Goal: Task Accomplishment & Management: Use online tool/utility

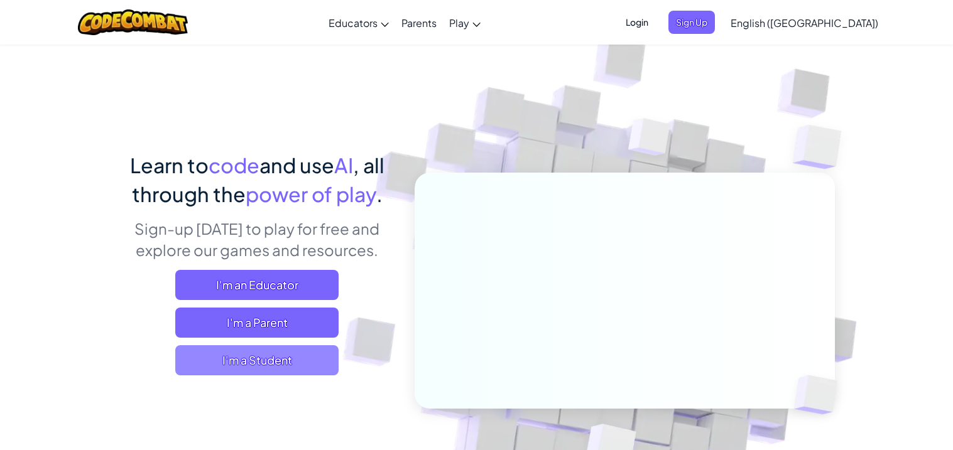
click at [259, 373] on span "I'm a Student" at bounding box center [256, 361] width 163 height 30
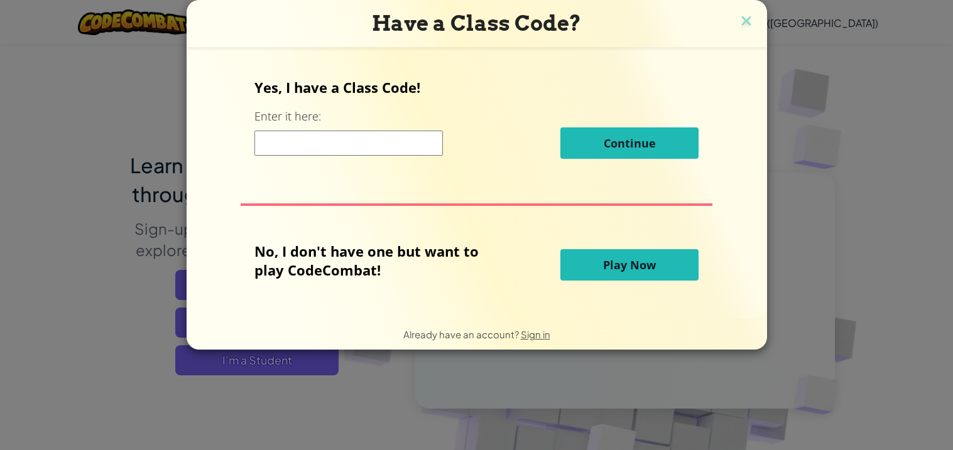
click at [593, 251] on button "Play Now" at bounding box center [629, 264] width 138 height 31
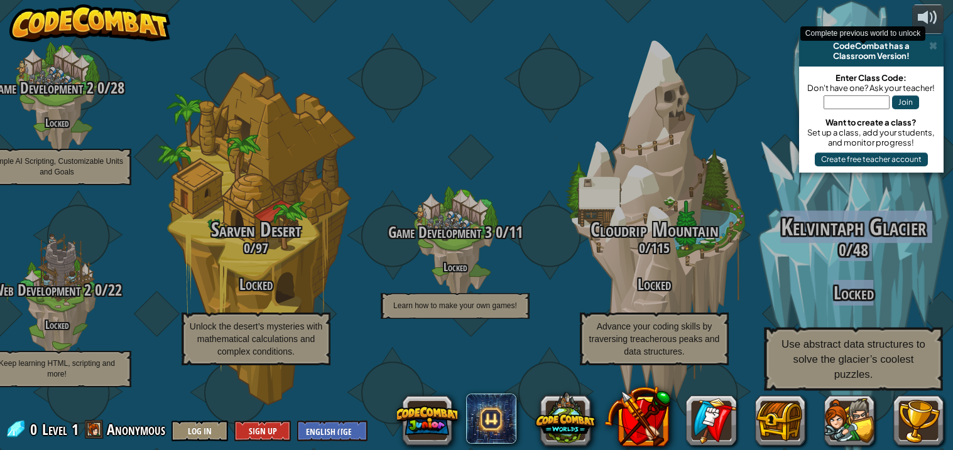
drag, startPoint x: 828, startPoint y: 205, endPoint x: 930, endPoint y: 284, distance: 128.9
click at [930, 284] on div "Kelvintaph Glacier 0 / 48 Locked Use abstract data structures to solve the glac…" at bounding box center [853, 239] width 239 height 478
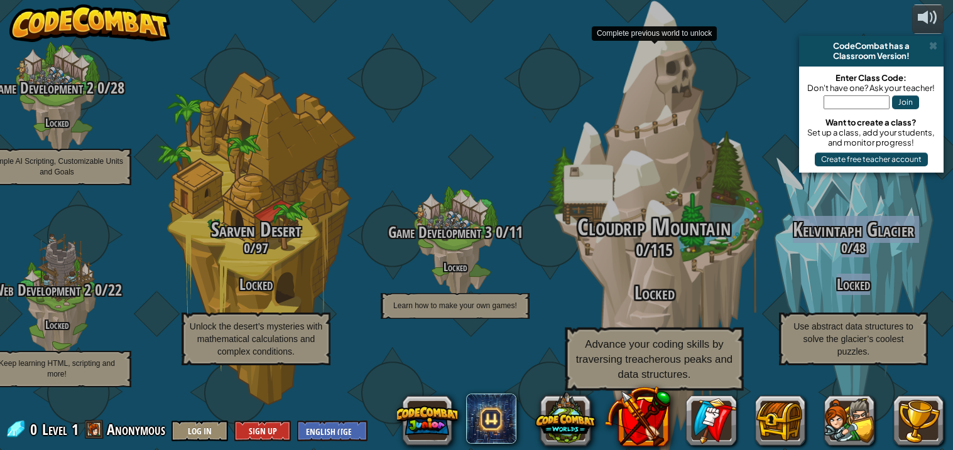
click at [747, 79] on div "Cloudrip Mountain 0 / 115 Locked Advance your coding skills by traversing treac…" at bounding box center [654, 239] width 239 height 478
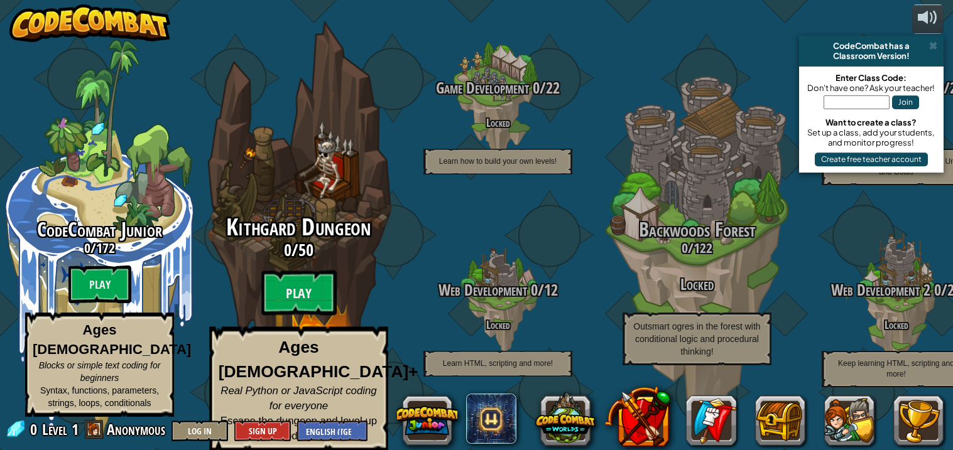
click at [360, 160] on div "Kithgard Dungeon 0 / 50 Play Ages 8+ Real Python or JavaScript coding for every…" at bounding box center [298, 239] width 239 height 478
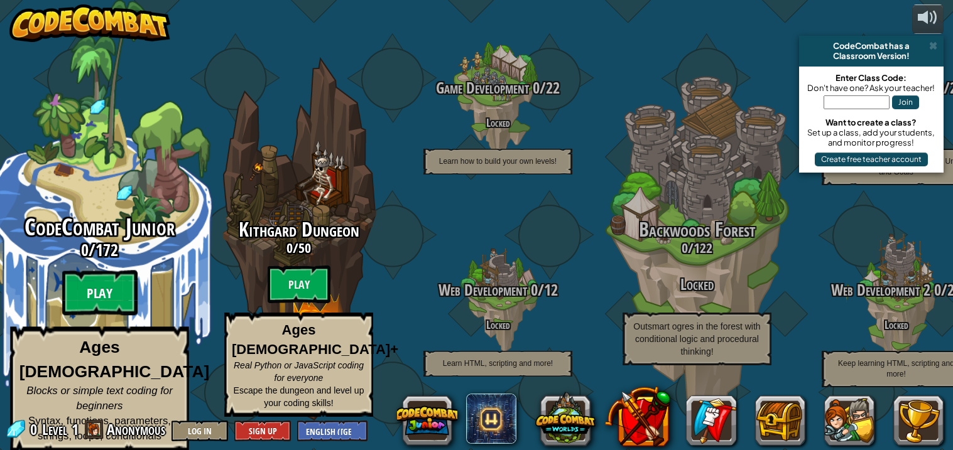
click at [77, 281] on btn "Play" at bounding box center [99, 293] width 75 height 45
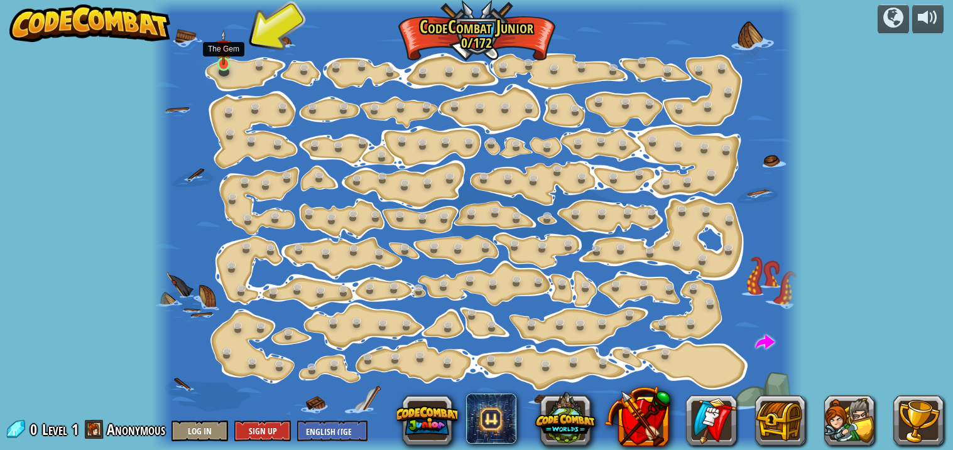
click at [226, 63] on img at bounding box center [224, 48] width 16 height 36
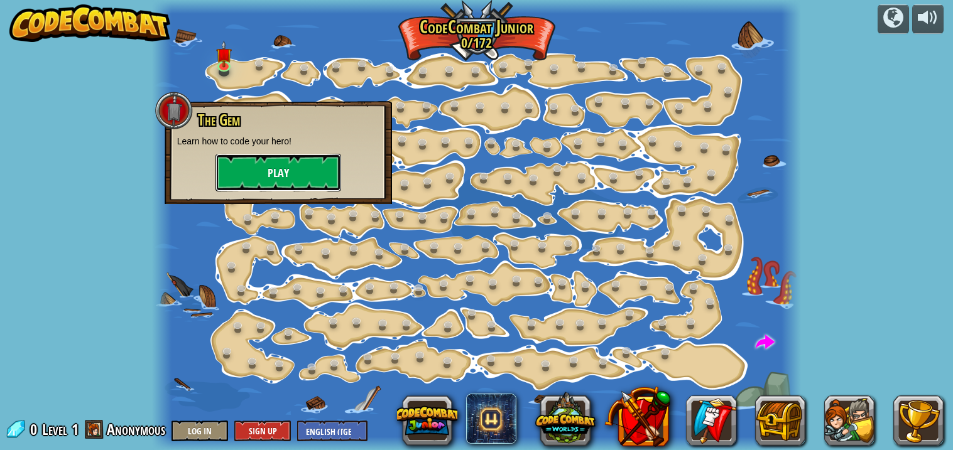
click at [283, 177] on button "Play" at bounding box center [278, 173] width 126 height 38
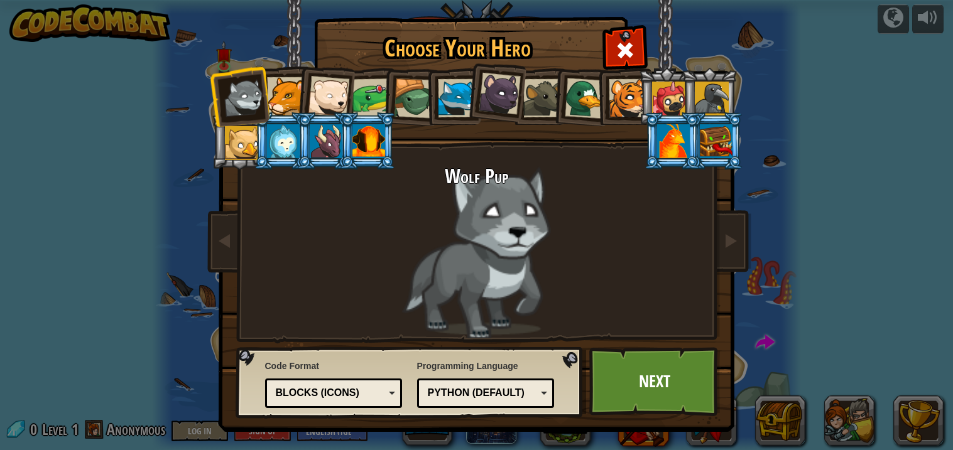
click at [334, 144] on div at bounding box center [326, 141] width 33 height 34
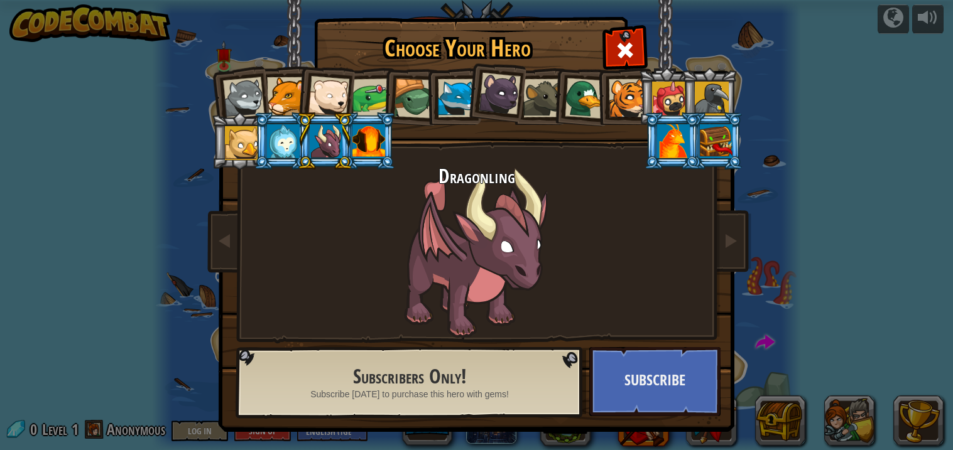
click at [325, 76] on li at bounding box center [325, 94] width 62 height 62
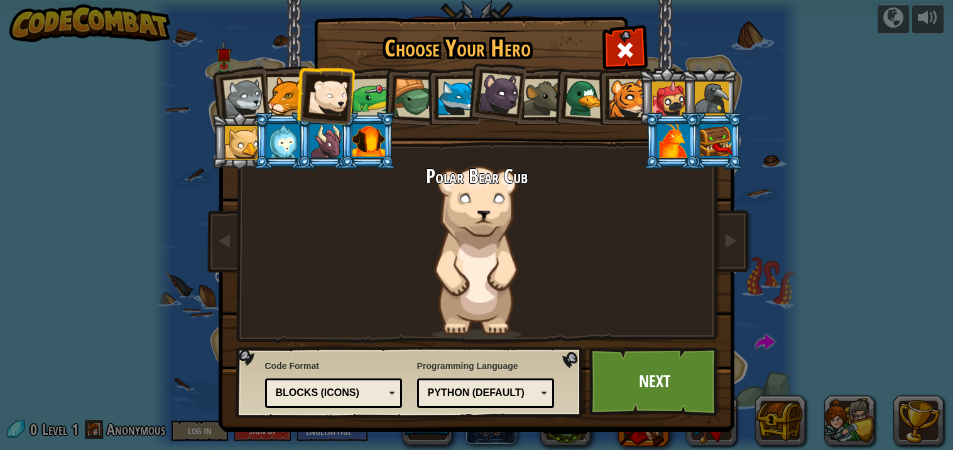
click at [593, 77] on li at bounding box center [580, 96] width 60 height 61
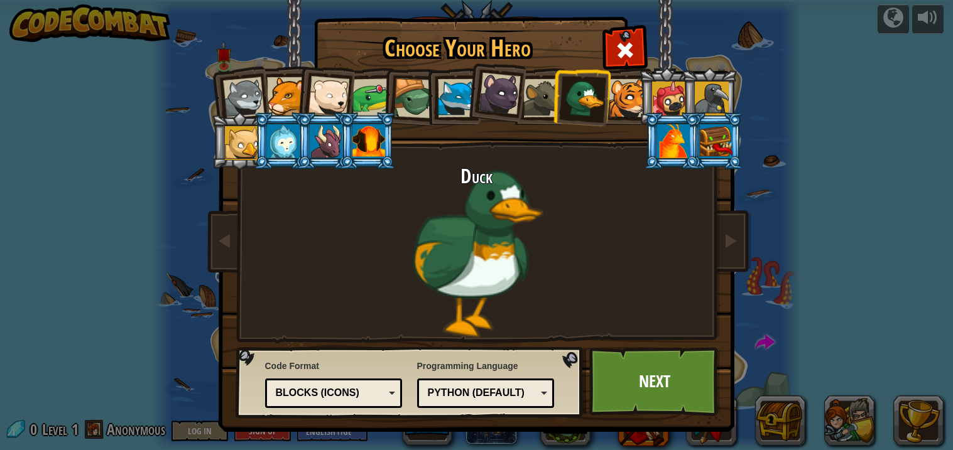
click at [625, 93] on div at bounding box center [628, 98] width 38 height 38
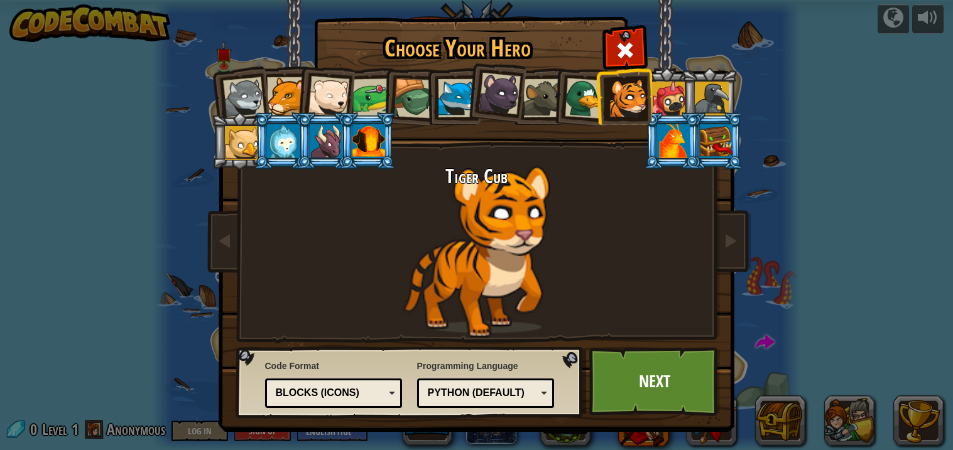
click at [253, 82] on div at bounding box center [242, 97] width 41 height 41
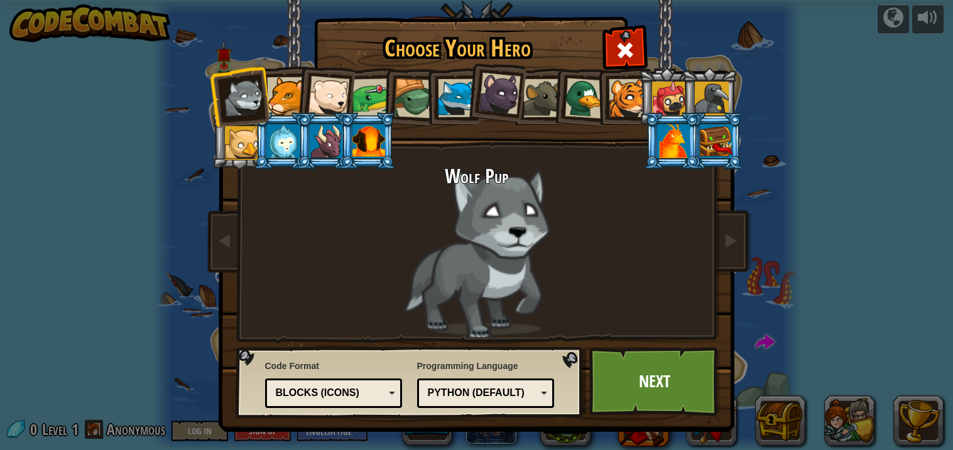
click at [293, 133] on div at bounding box center [283, 141] width 33 height 34
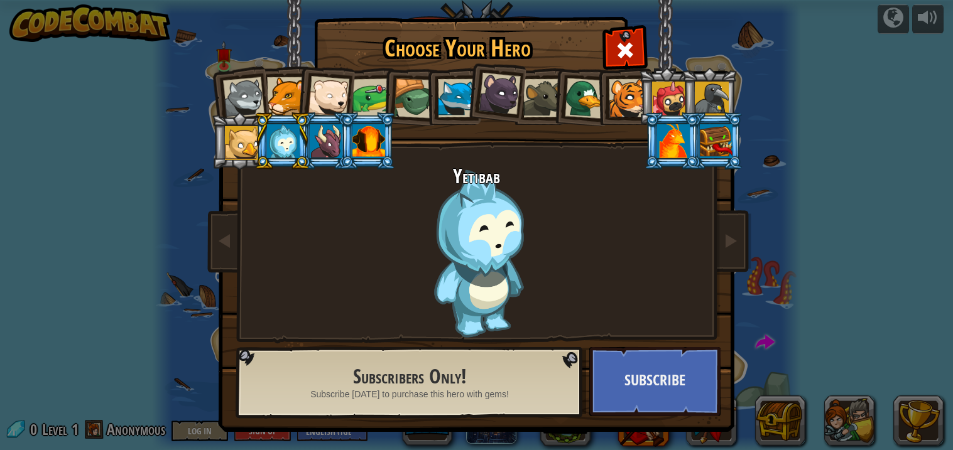
click at [322, 148] on div at bounding box center [326, 141] width 33 height 34
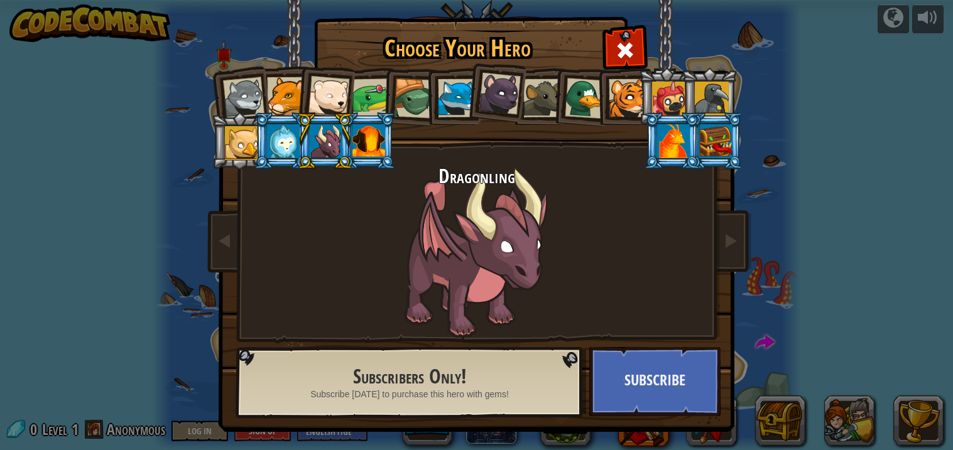
click at [352, 138] on li at bounding box center [325, 140] width 57 height 57
click at [353, 138] on div at bounding box center [368, 141] width 33 height 34
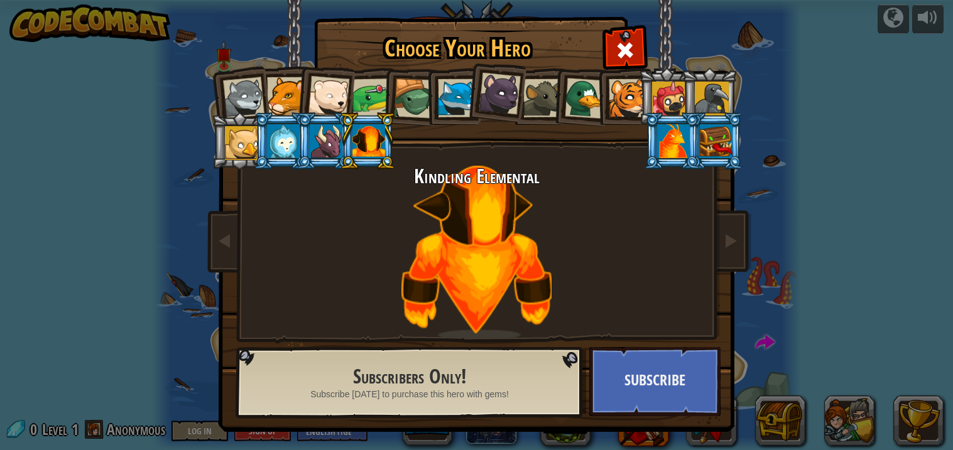
click at [330, 138] on div at bounding box center [326, 141] width 33 height 34
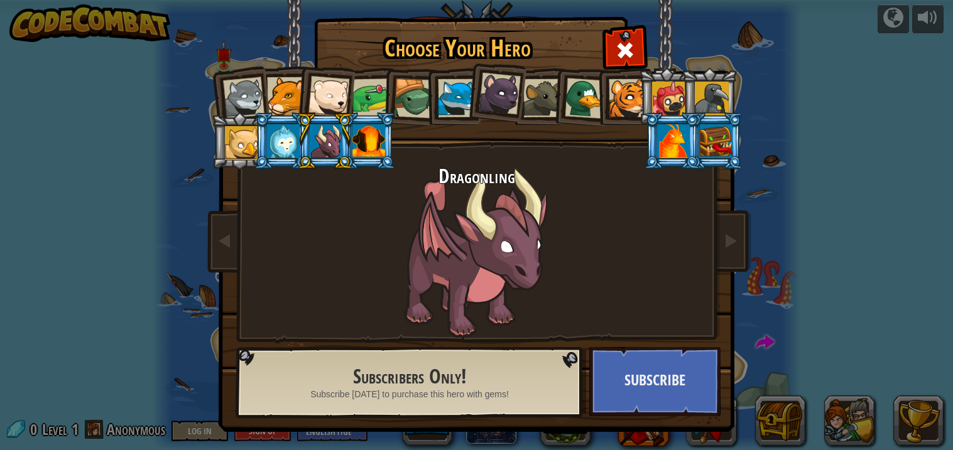
click at [285, 87] on div at bounding box center [286, 96] width 38 height 38
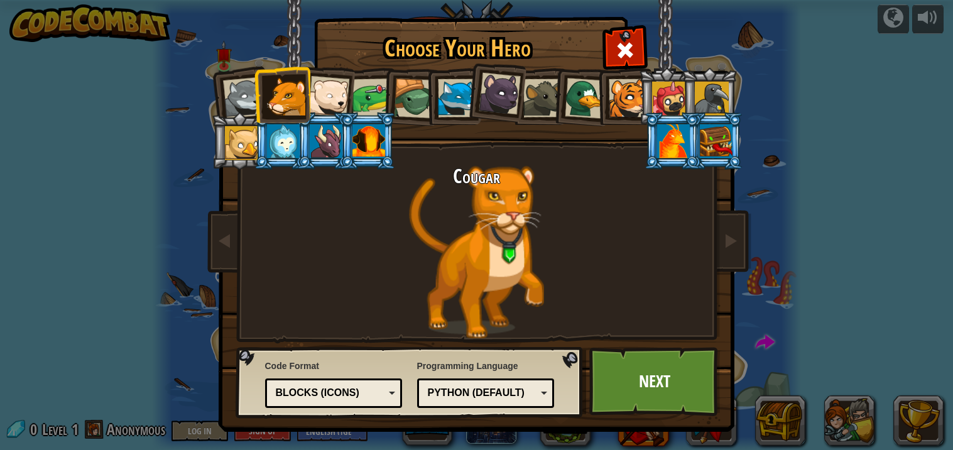
click at [689, 142] on li at bounding box center [672, 140] width 57 height 57
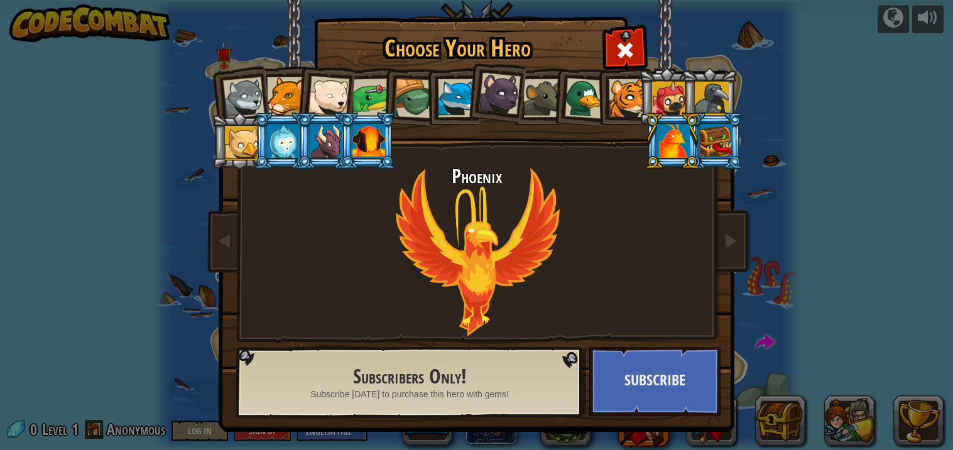
click at [715, 139] on div at bounding box center [716, 141] width 33 height 34
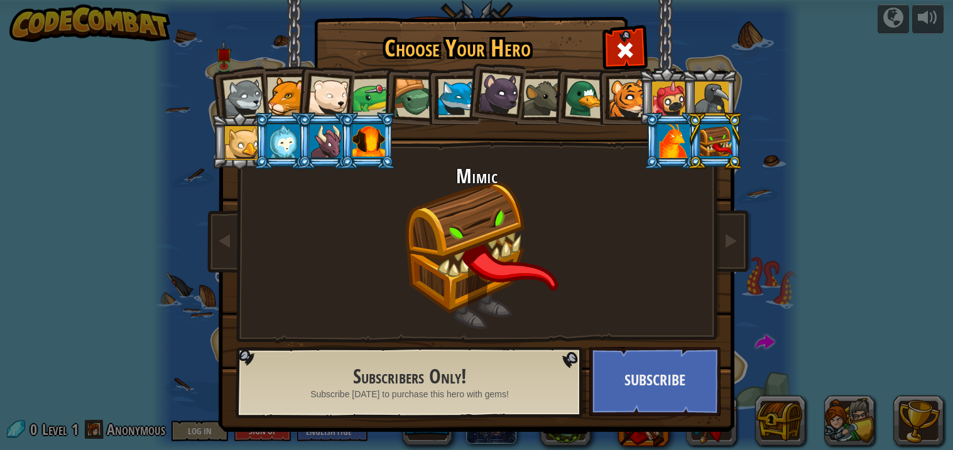
click at [698, 75] on li at bounding box center [709, 96] width 57 height 57
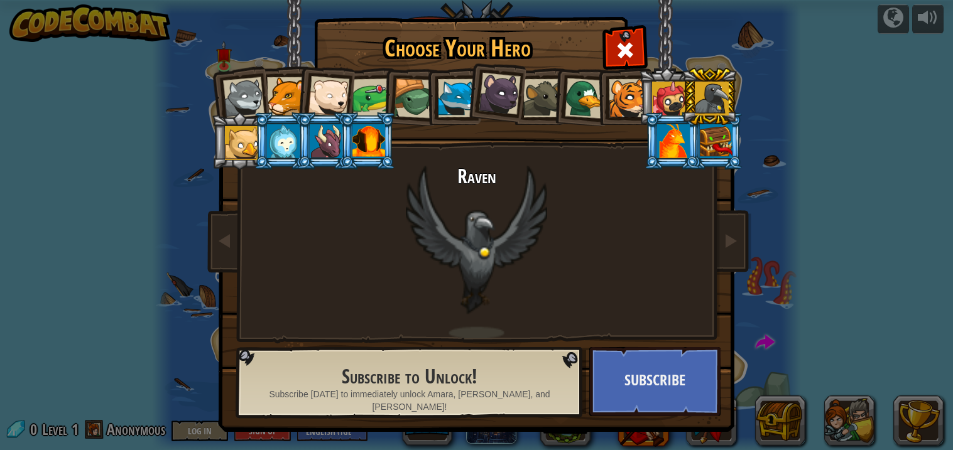
click at [675, 87] on div at bounding box center [669, 99] width 34 height 34
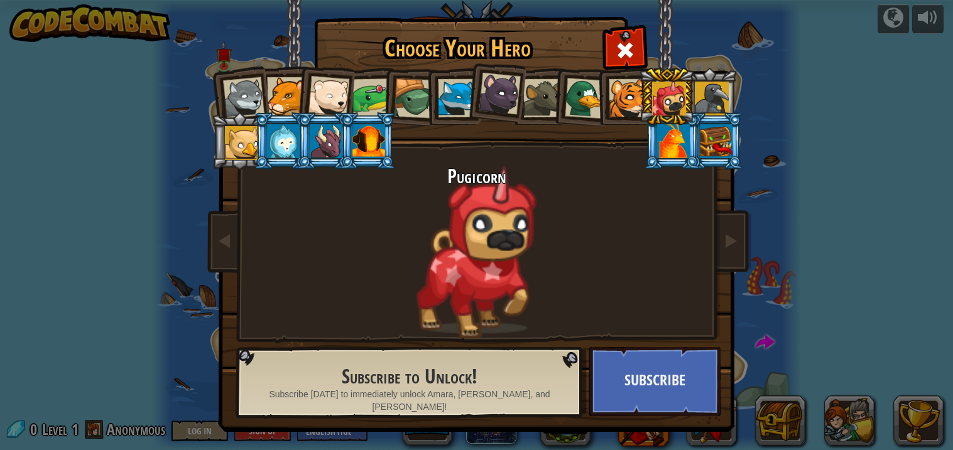
click at [268, 89] on div at bounding box center [286, 96] width 38 height 38
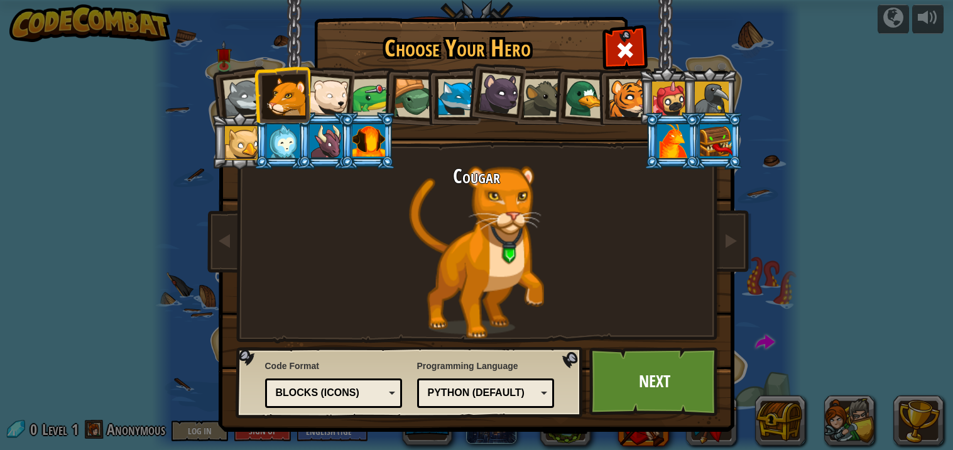
click at [334, 85] on div at bounding box center [328, 96] width 41 height 41
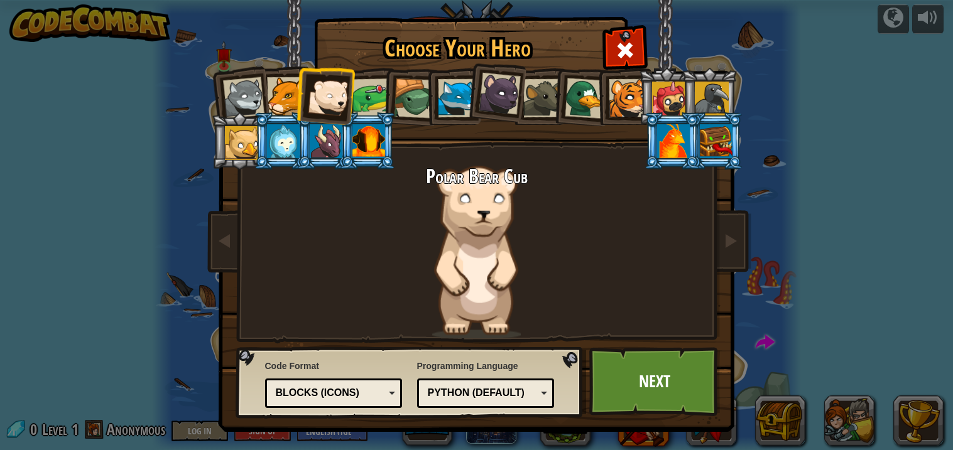
click at [297, 155] on li at bounding box center [325, 140] width 57 height 57
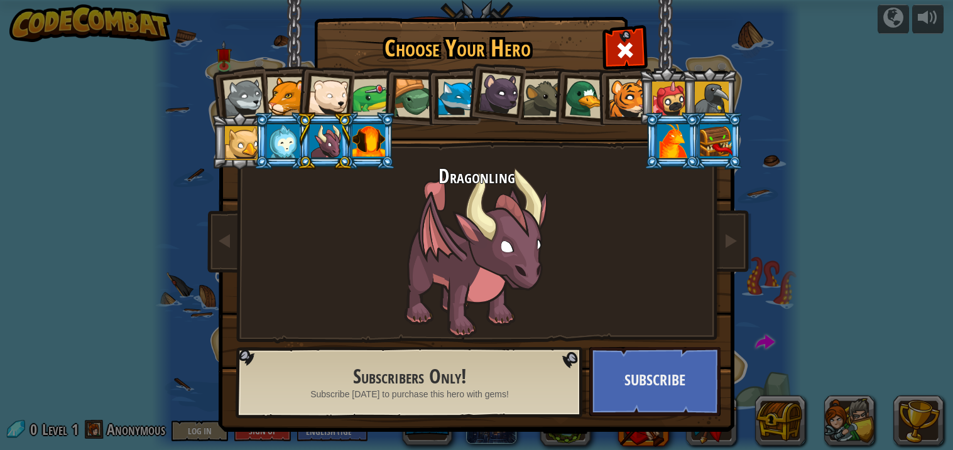
click at [276, 134] on div at bounding box center [283, 141] width 33 height 34
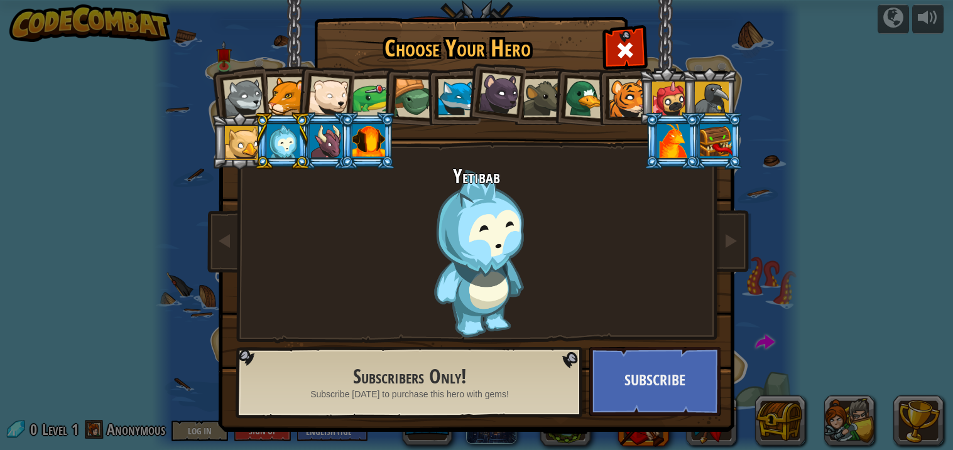
click at [240, 142] on div at bounding box center [242, 143] width 34 height 34
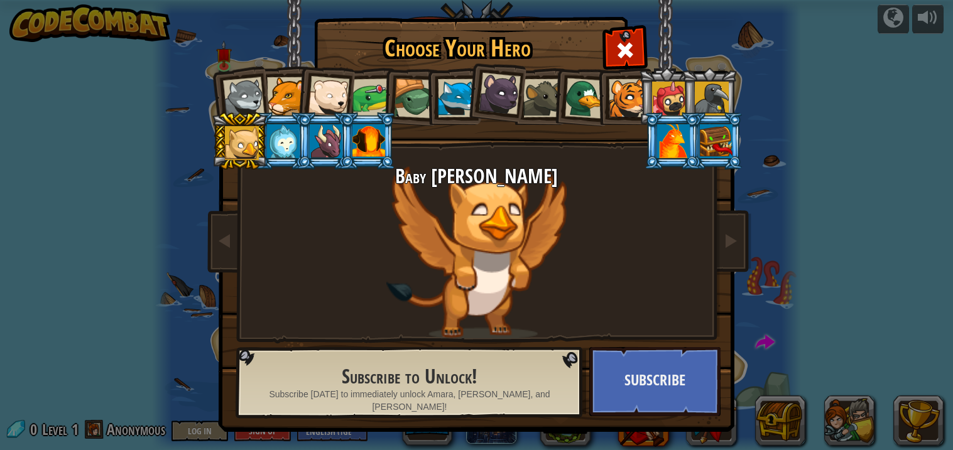
click at [494, 82] on div at bounding box center [499, 94] width 42 height 42
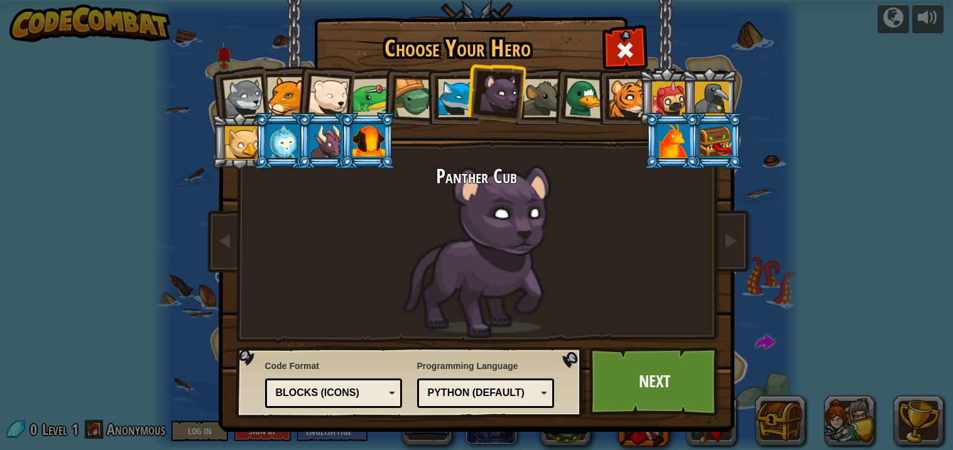
click at [413, 90] on div at bounding box center [414, 99] width 40 height 40
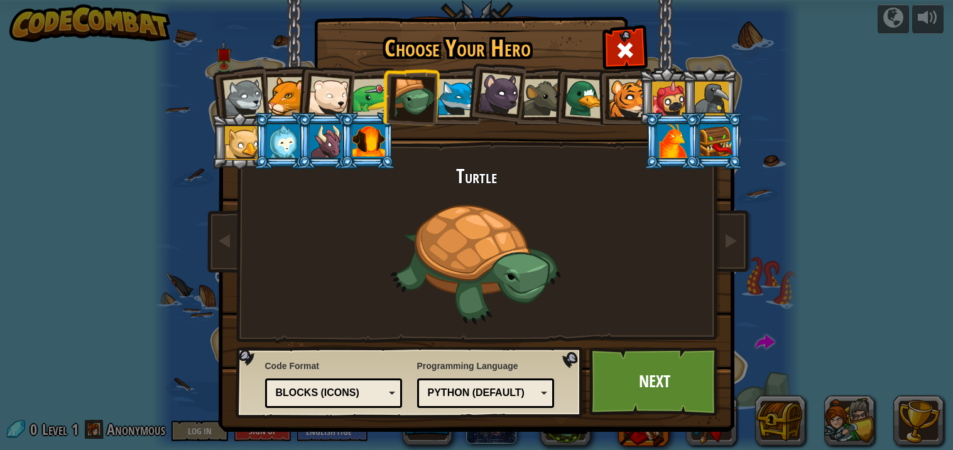
click at [373, 91] on div at bounding box center [371, 98] width 39 height 39
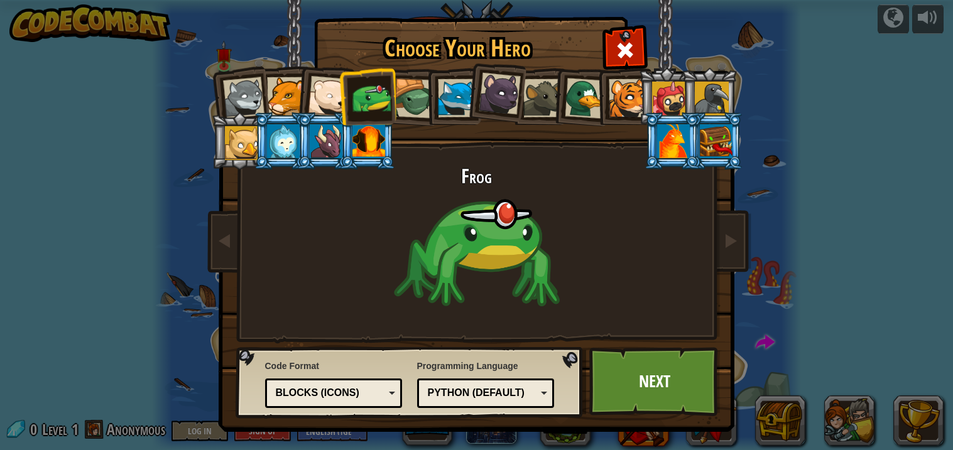
click at [324, 136] on div at bounding box center [326, 141] width 33 height 34
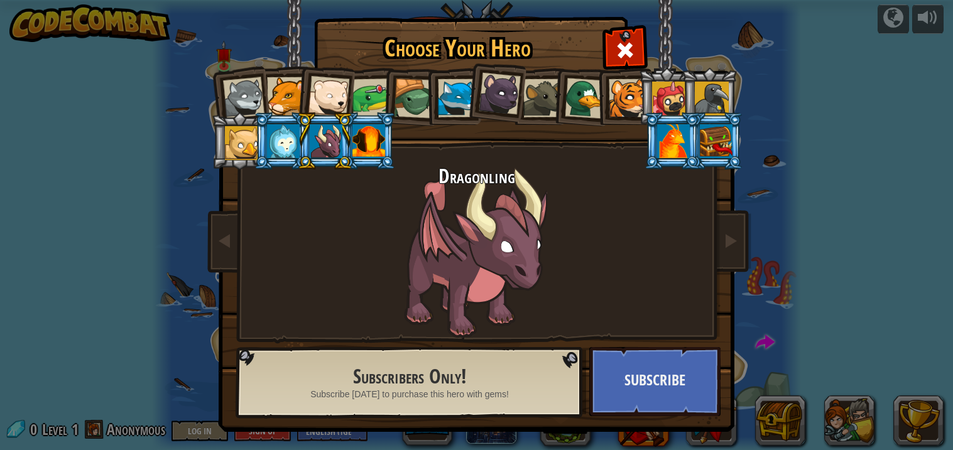
click at [231, 129] on div at bounding box center [242, 143] width 34 height 34
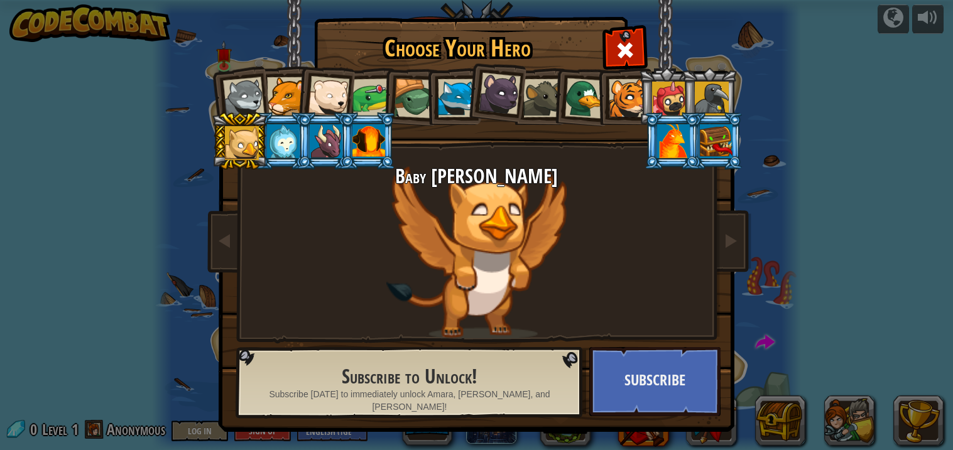
click at [174, 72] on div "Choose Your Hero 0 Wolf Pup Cougar Polar Bear Cub Frog Turtle Blue Fox Panther …" at bounding box center [476, 225] width 953 height 450
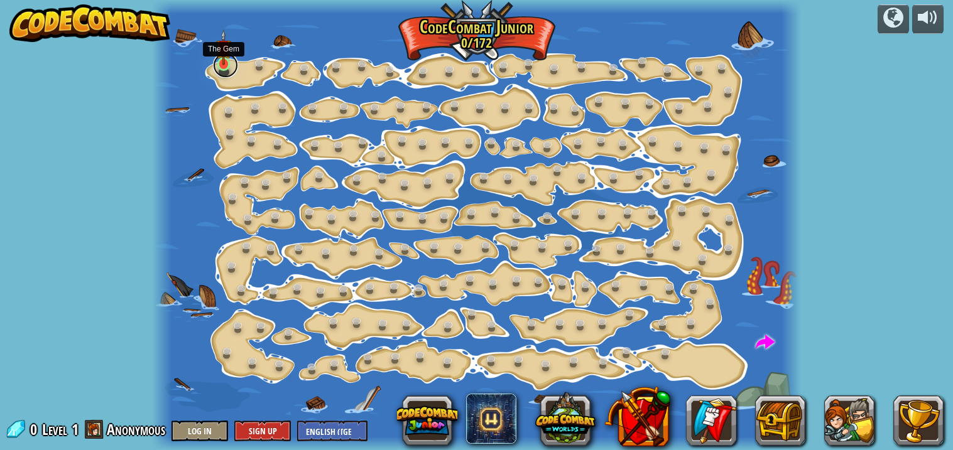
click at [222, 68] on link at bounding box center [225, 65] width 25 height 25
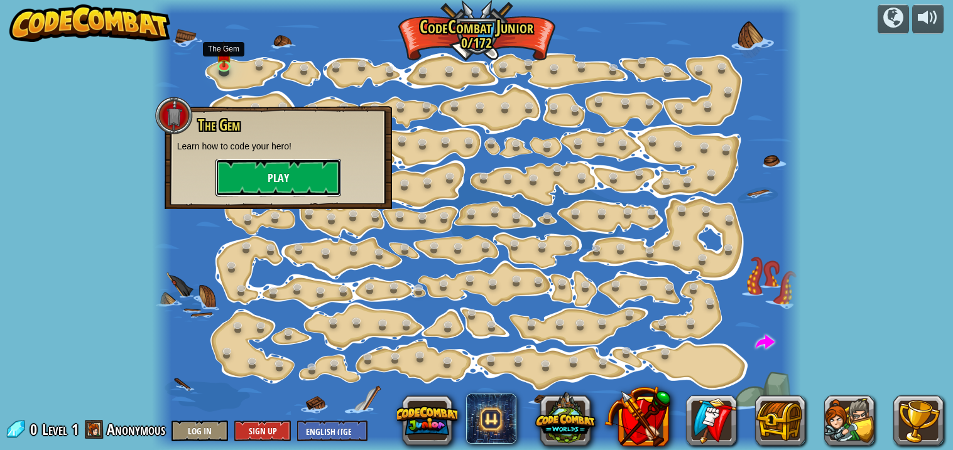
click at [278, 171] on button "Play" at bounding box center [278, 178] width 126 height 38
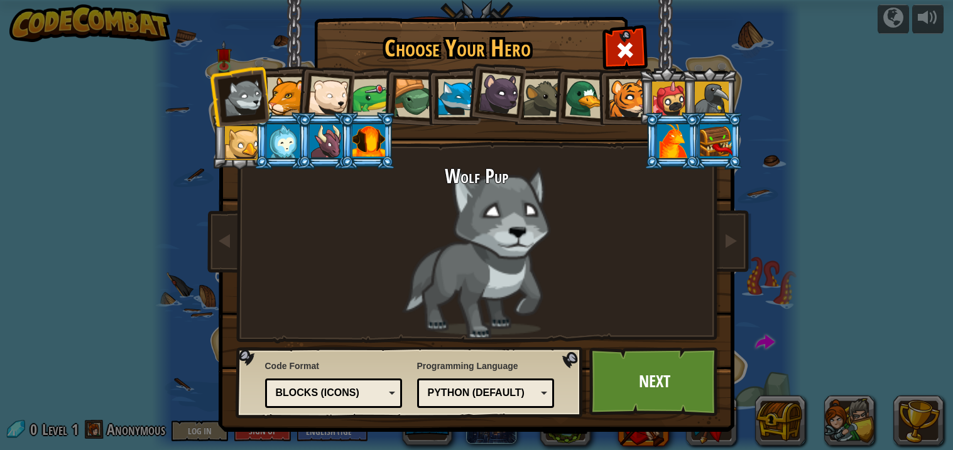
click at [493, 92] on div at bounding box center [499, 94] width 42 height 42
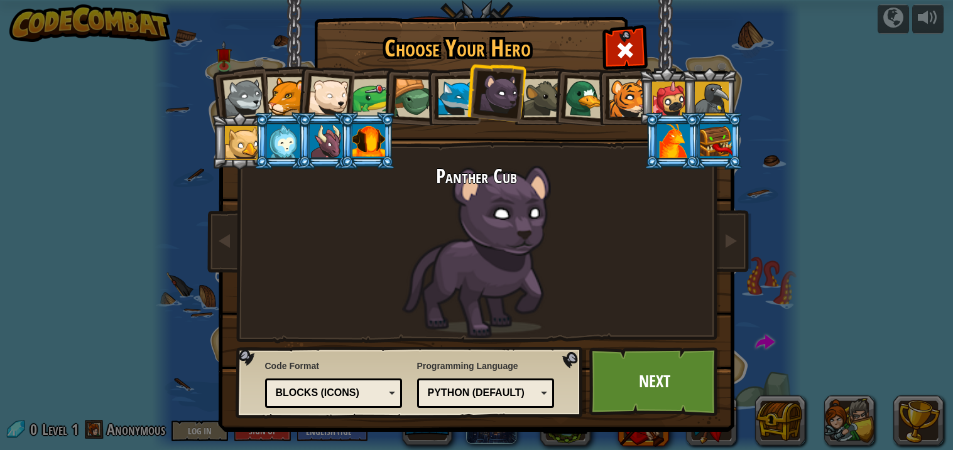
click at [454, 97] on div at bounding box center [457, 98] width 38 height 38
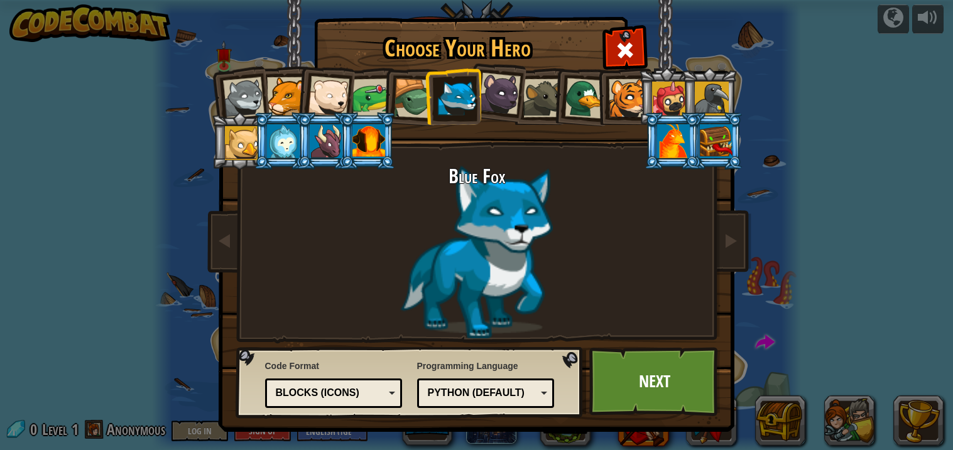
click at [492, 79] on div at bounding box center [499, 94] width 42 height 42
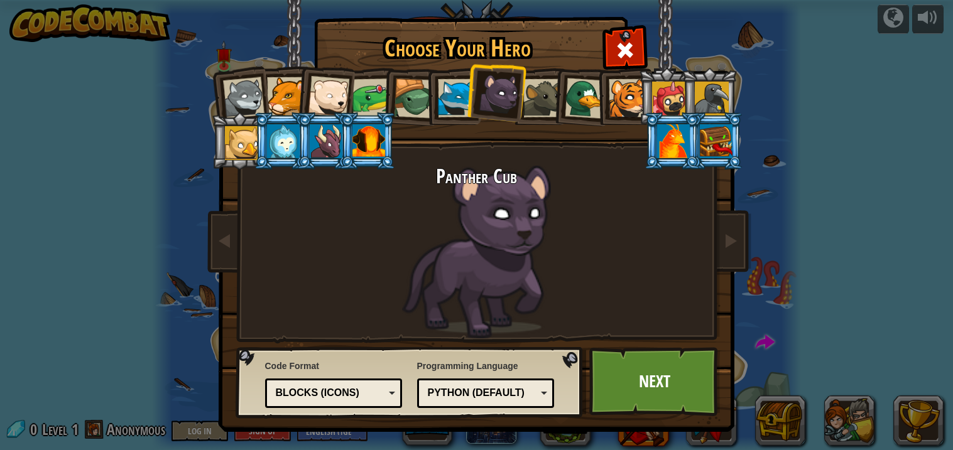
click at [669, 146] on div at bounding box center [673, 141] width 33 height 34
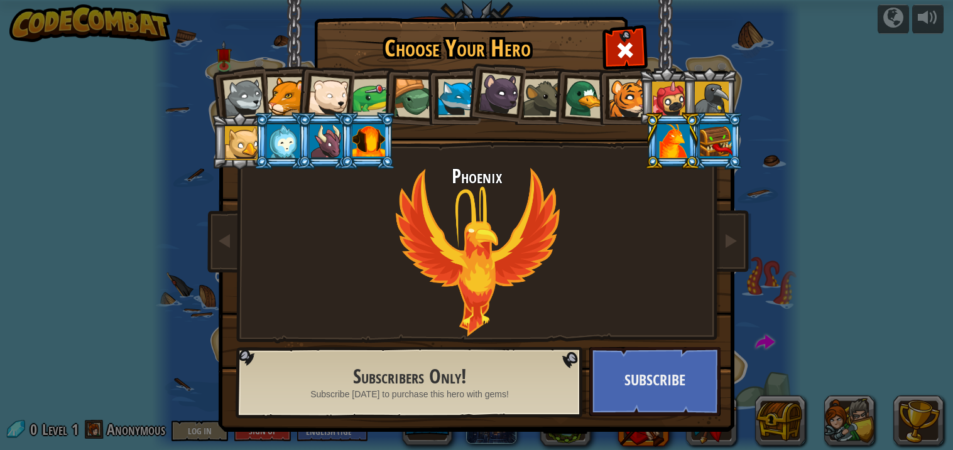
click at [562, 89] on li at bounding box center [580, 96] width 60 height 61
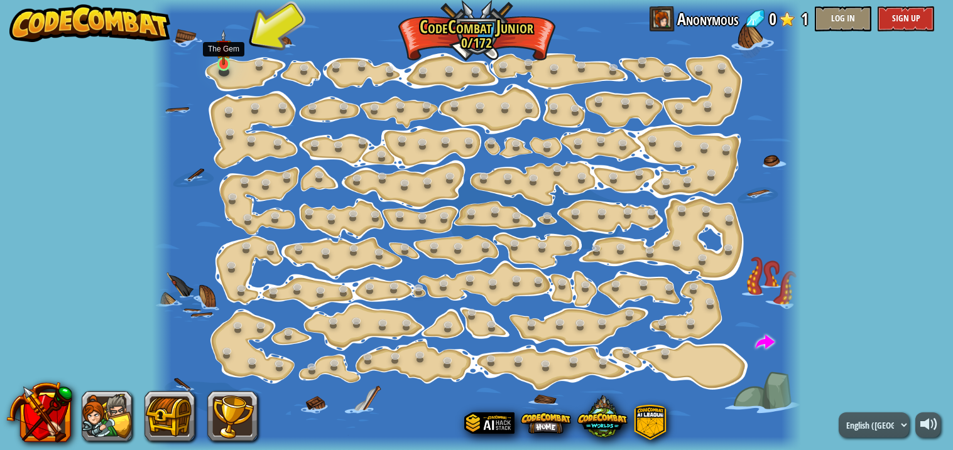
click at [220, 55] on img at bounding box center [224, 48] width 16 height 36
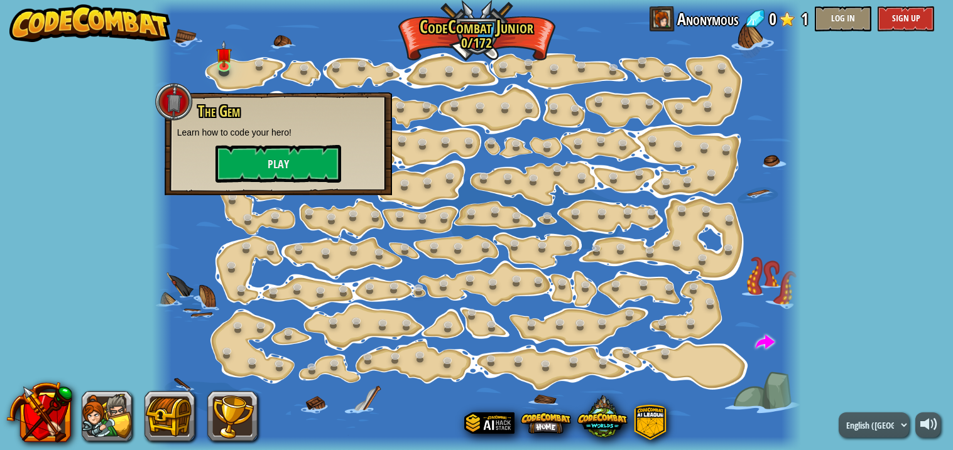
click at [101, 85] on div "powered by Step Change (Locked) Change step arguments. Go Smart (Locked) Now we…" at bounding box center [476, 225] width 953 height 450
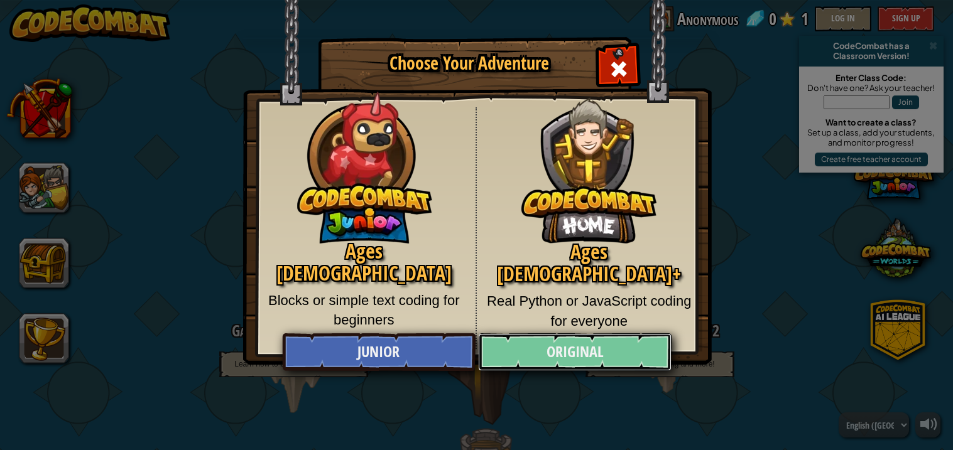
click at [545, 350] on link "Original" at bounding box center [574, 353] width 193 height 38
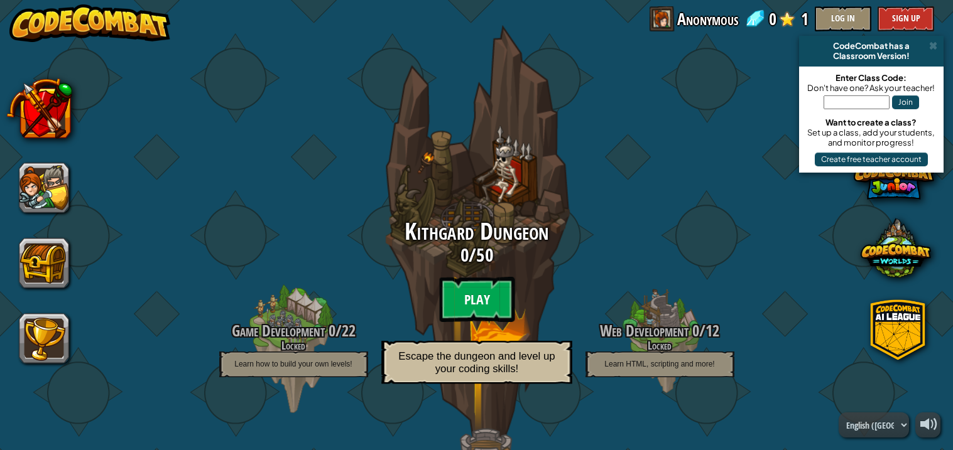
click at [474, 303] on btn "Play" at bounding box center [476, 299] width 75 height 45
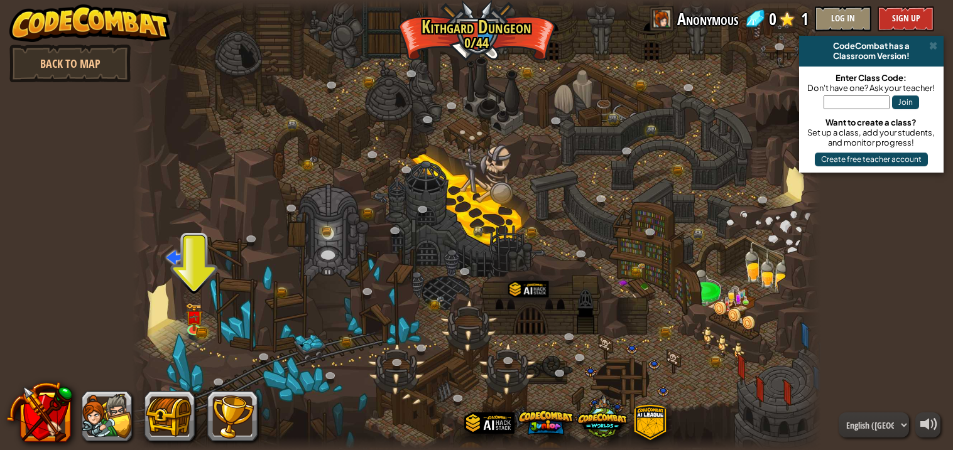
drag, startPoint x: 185, startPoint y: 291, endPoint x: 495, endPoint y: 283, distance: 309.8
click at [495, 283] on div at bounding box center [476, 225] width 689 height 450
drag, startPoint x: 183, startPoint y: 319, endPoint x: 237, endPoint y: 332, distance: 55.6
click at [237, 332] on div at bounding box center [476, 225] width 689 height 450
click at [199, 321] on div at bounding box center [194, 328] width 14 height 14
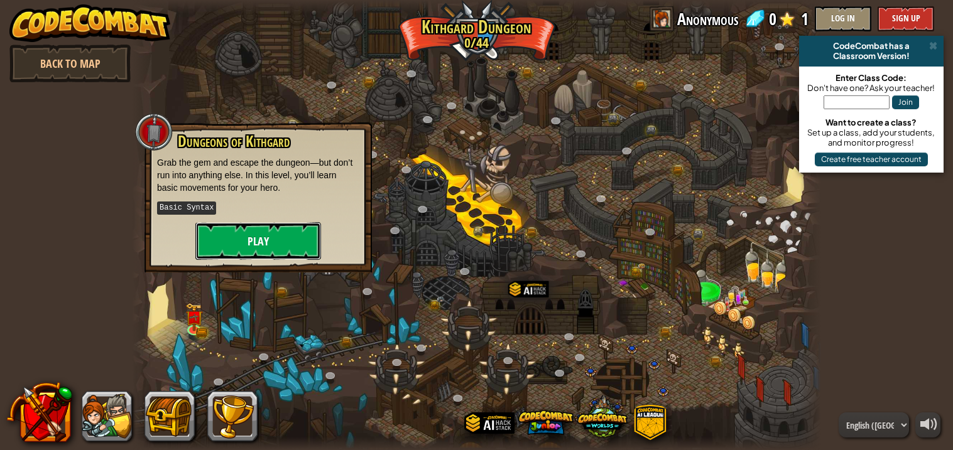
click at [256, 240] on button "Play" at bounding box center [258, 241] width 126 height 38
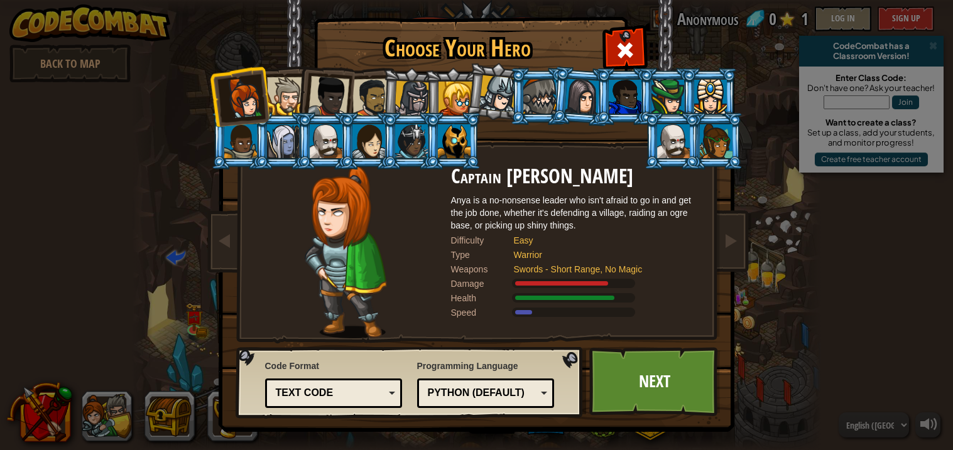
click at [367, 94] on div at bounding box center [371, 98] width 39 height 39
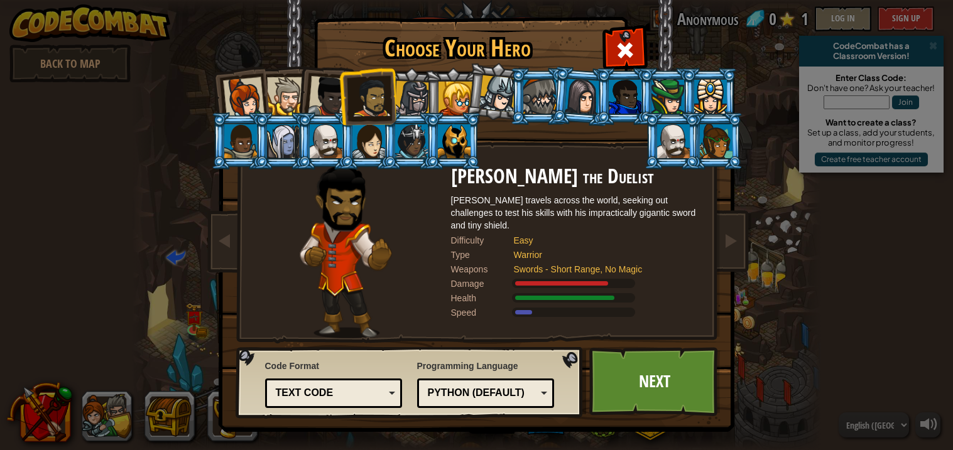
click at [439, 89] on div at bounding box center [455, 99] width 34 height 34
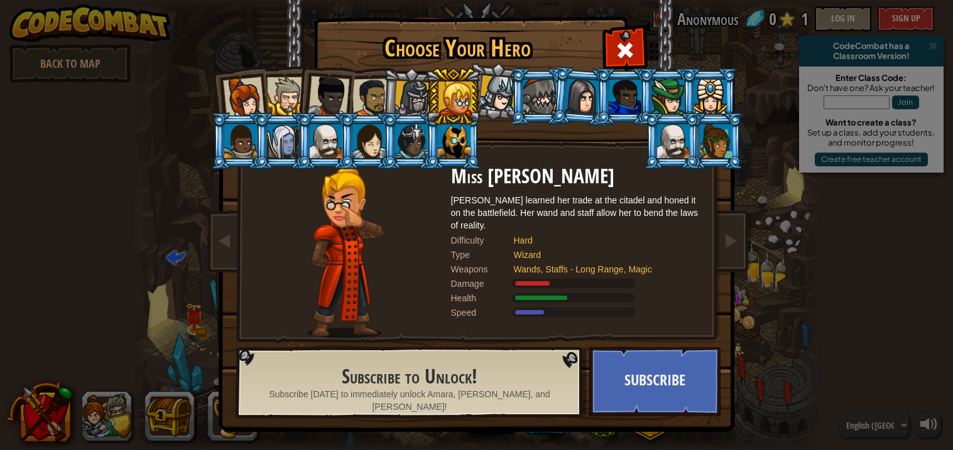
click at [438, 132] on div at bounding box center [454, 141] width 33 height 34
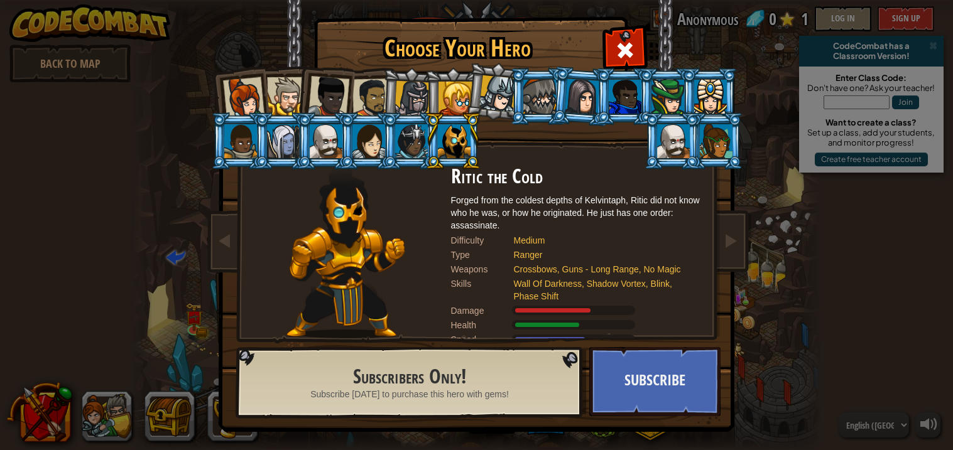
click at [399, 138] on div at bounding box center [411, 141] width 33 height 34
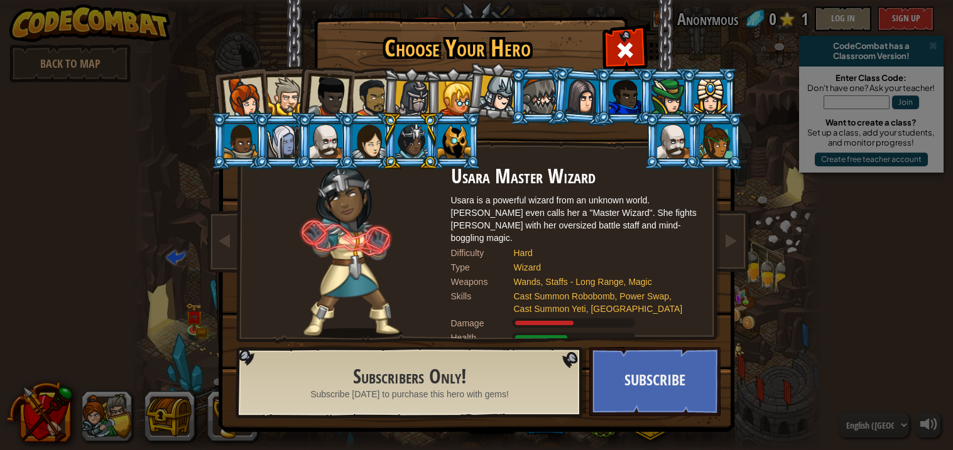
click at [588, 89] on div at bounding box center [582, 97] width 35 height 36
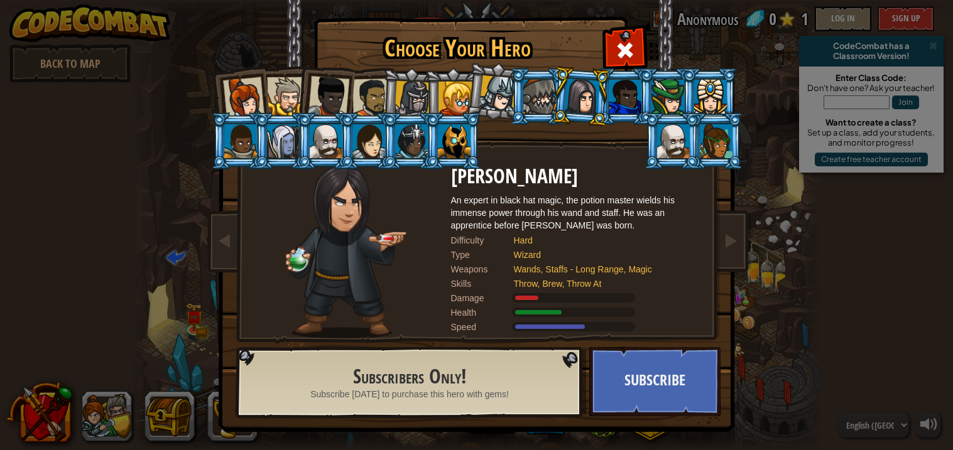
click at [535, 87] on div at bounding box center [539, 97] width 33 height 34
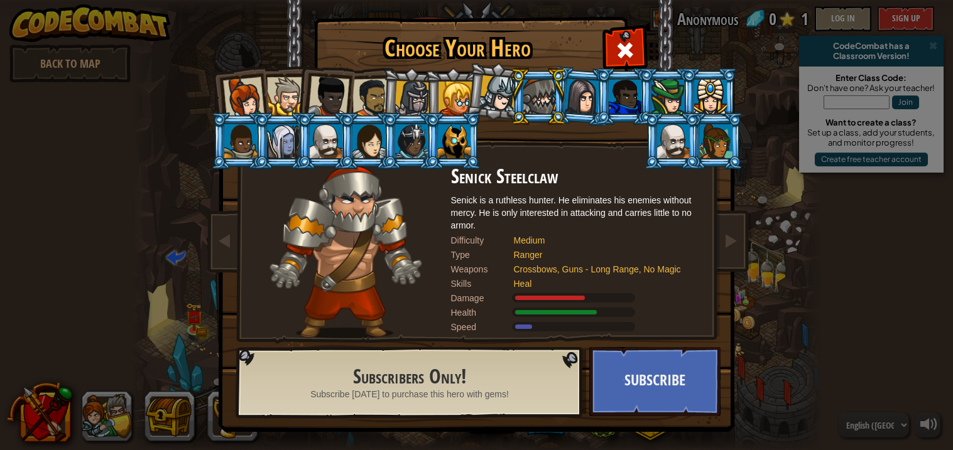
click at [246, 92] on div at bounding box center [242, 97] width 41 height 41
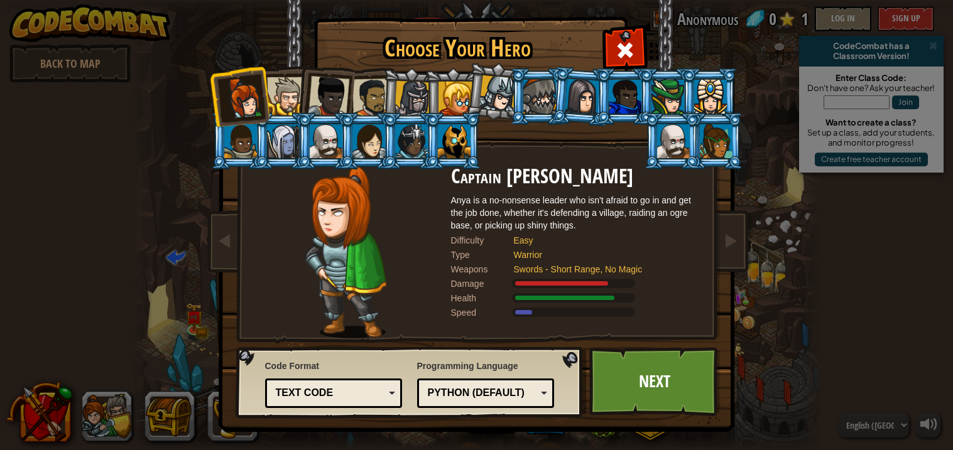
click at [335, 83] on div at bounding box center [328, 96] width 41 height 41
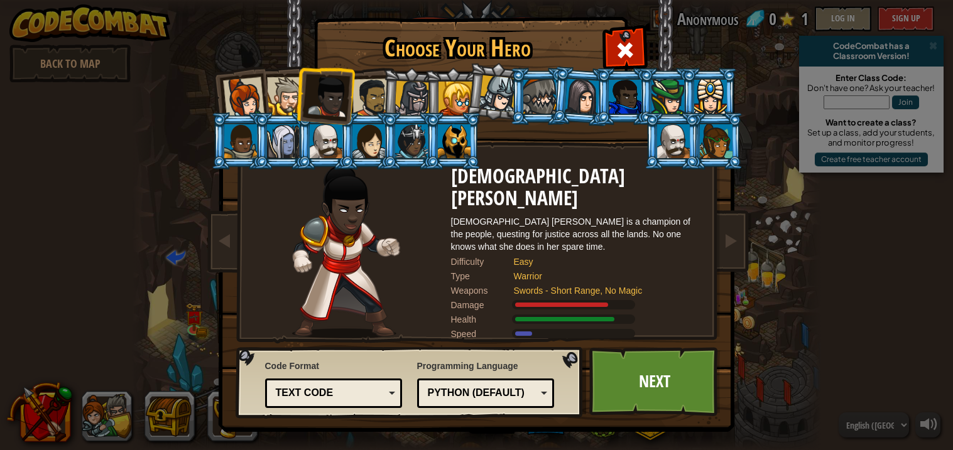
click at [254, 90] on div at bounding box center [242, 97] width 41 height 41
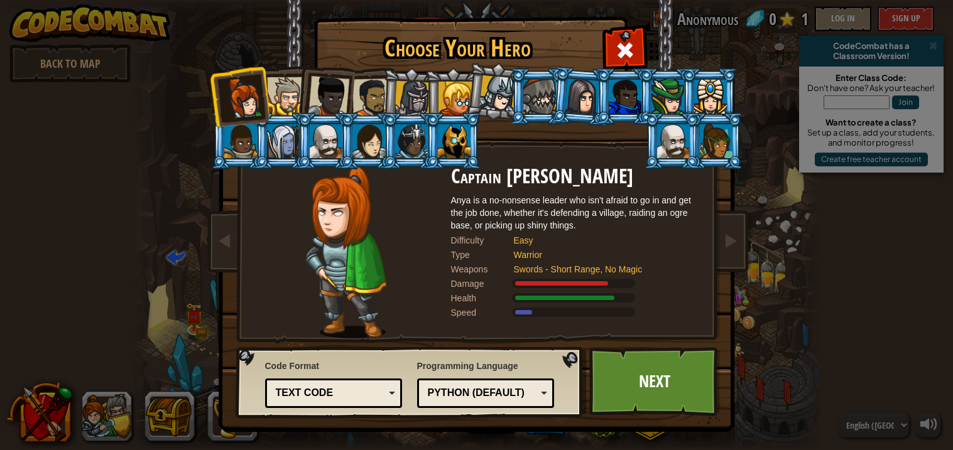
click at [482, 89] on div at bounding box center [497, 93] width 37 height 37
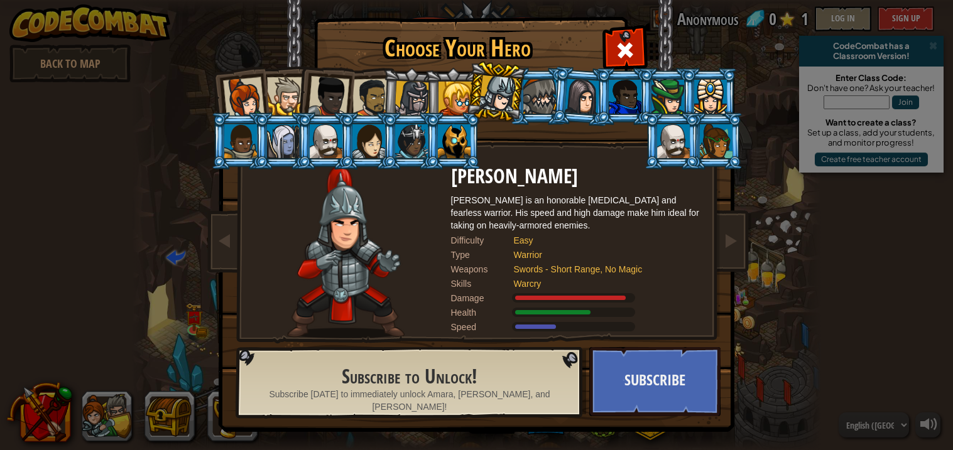
click at [448, 80] on li at bounding box center [453, 96] width 57 height 57
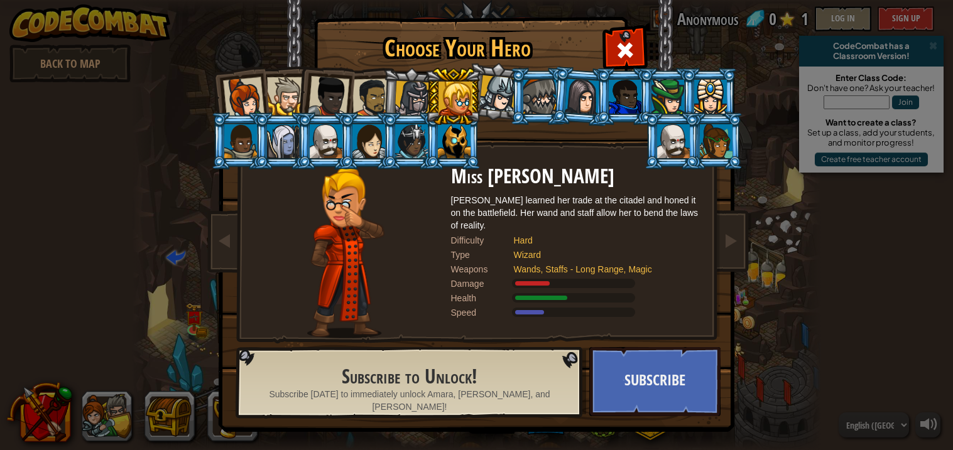
click at [497, 77] on div at bounding box center [497, 93] width 37 height 37
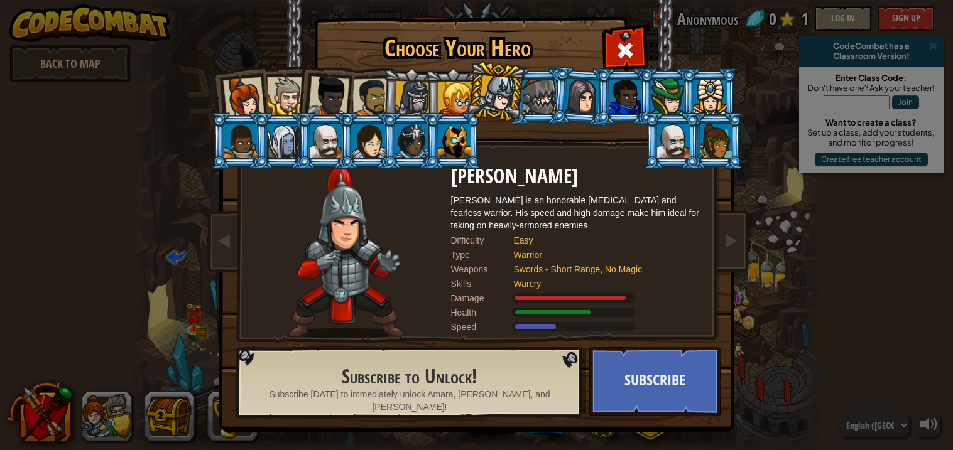
click at [391, 95] on li at bounding box center [410, 97] width 60 height 60
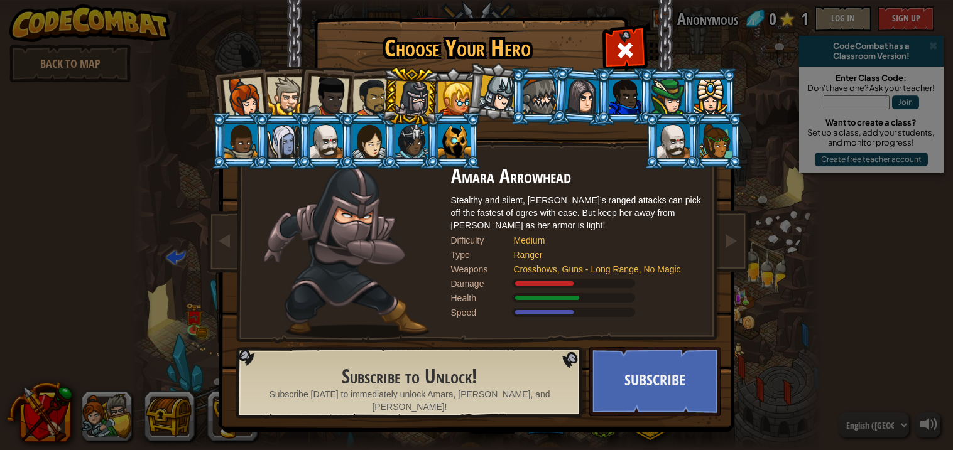
click at [332, 82] on div at bounding box center [328, 96] width 41 height 41
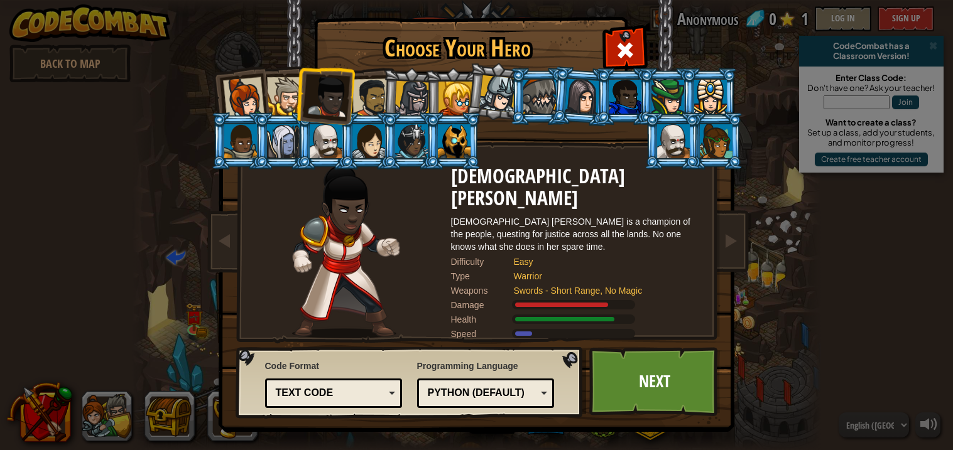
click at [369, 84] on div at bounding box center [371, 98] width 39 height 39
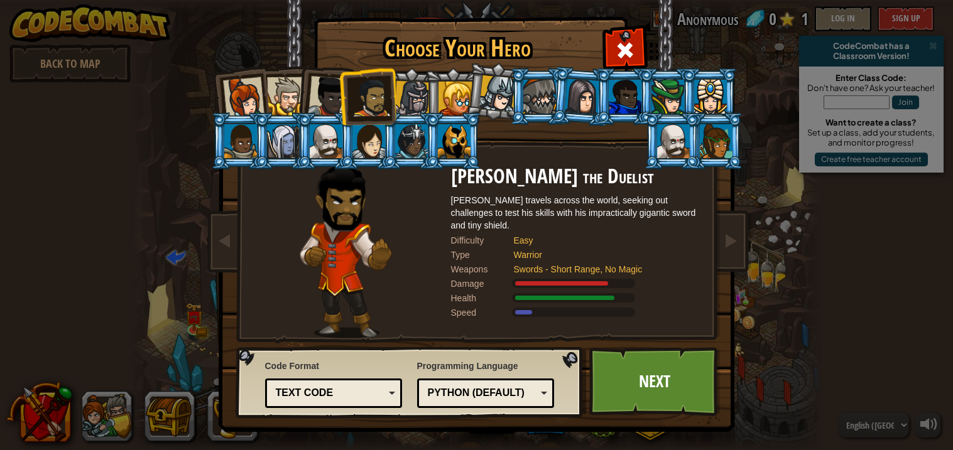
click at [305, 76] on li at bounding box center [325, 94] width 62 height 62
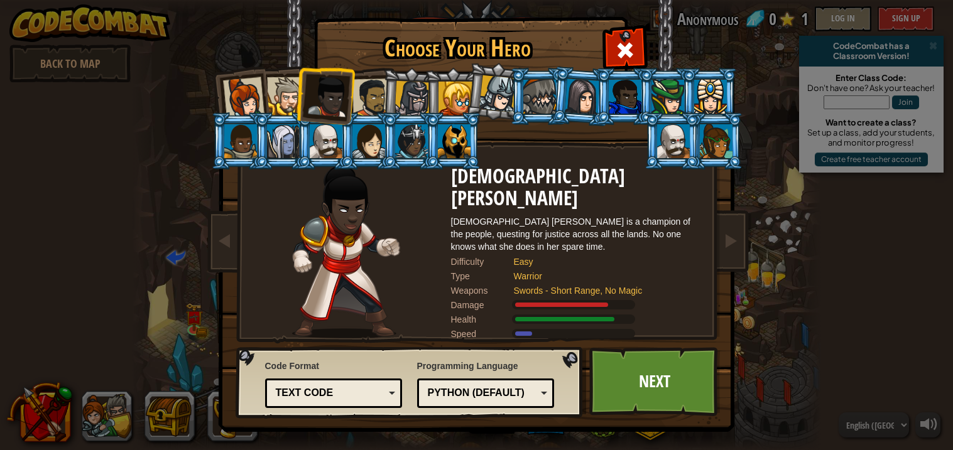
click at [552, 102] on li at bounding box center [580, 96] width 60 height 61
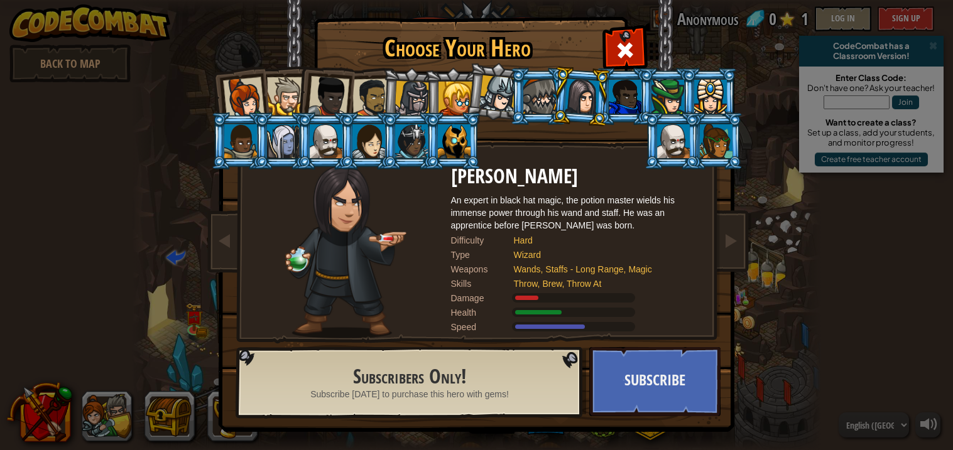
click at [243, 99] on div at bounding box center [242, 97] width 41 height 41
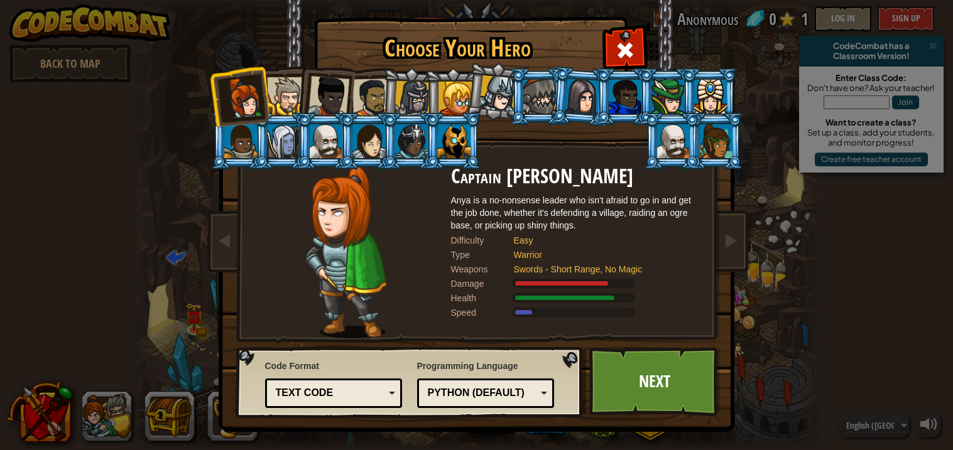
click at [282, 75] on li at bounding box center [282, 94] width 57 height 57
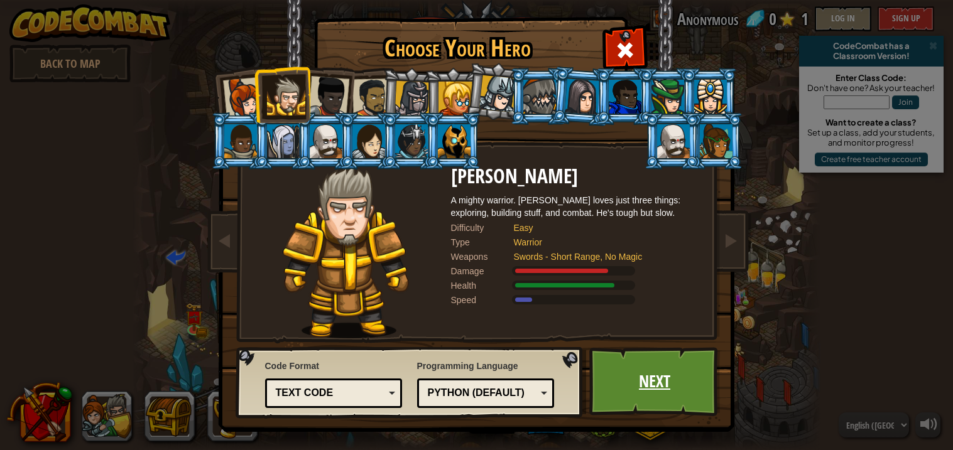
click at [648, 370] on link "Next" at bounding box center [654, 381] width 131 height 69
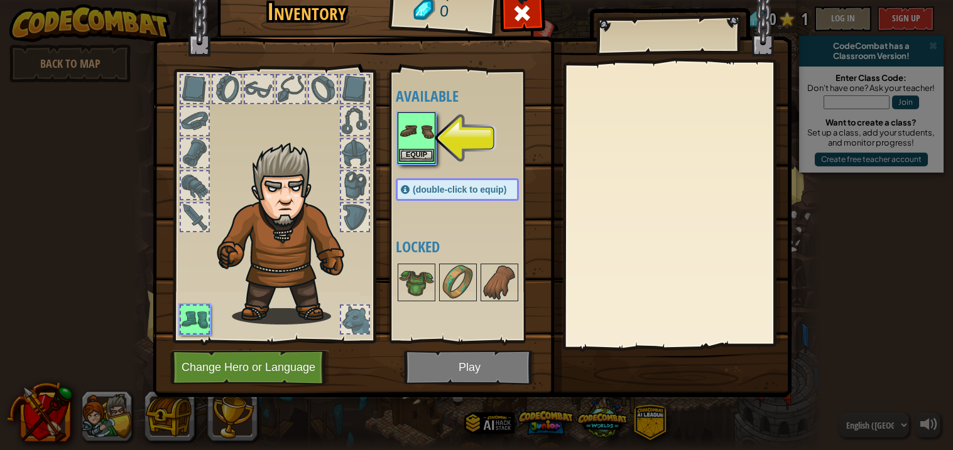
click at [428, 131] on img at bounding box center [416, 131] width 35 height 35
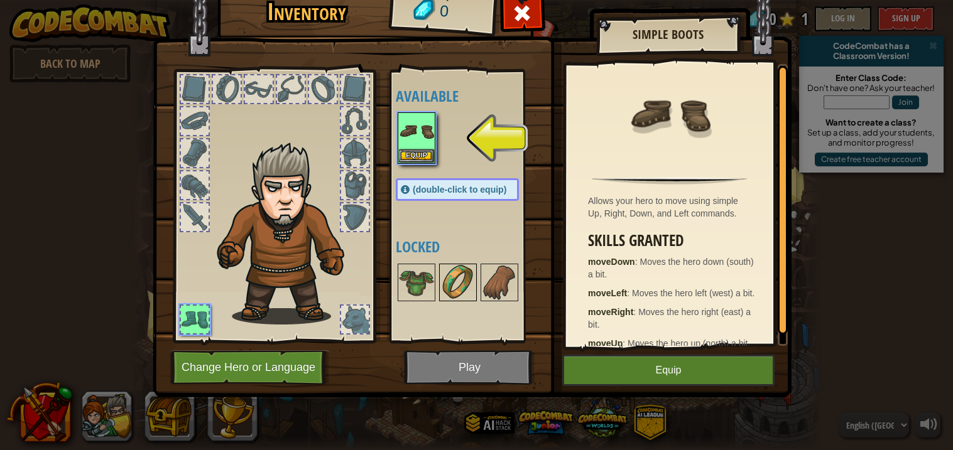
click at [464, 277] on img at bounding box center [457, 282] width 35 height 35
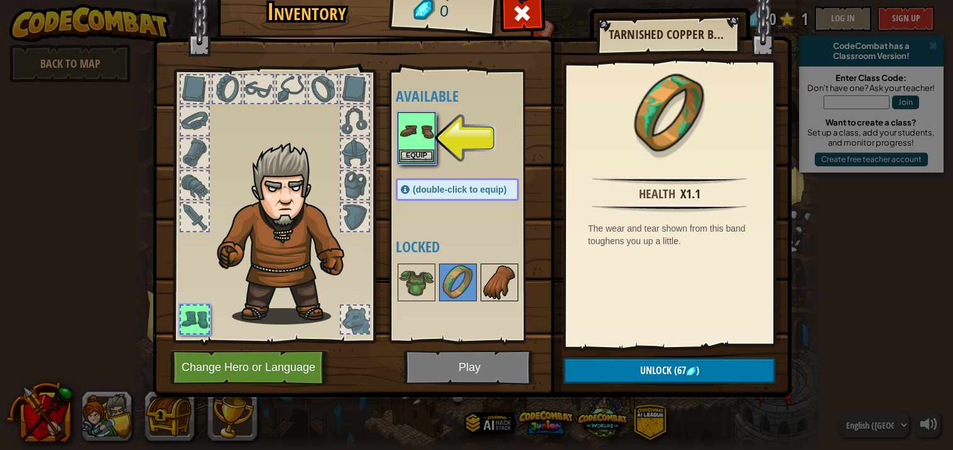
click at [506, 276] on img at bounding box center [499, 282] width 35 height 35
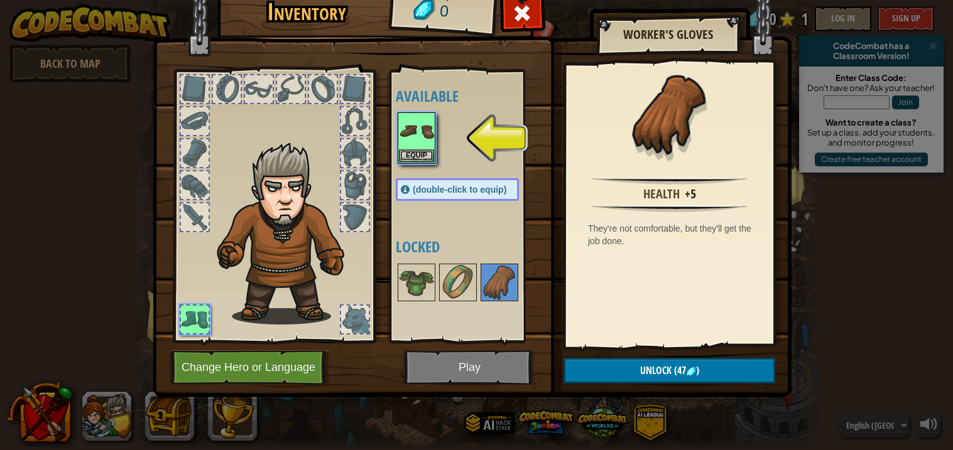
click at [354, 112] on div at bounding box center [355, 121] width 28 height 28
click at [288, 86] on div at bounding box center [291, 89] width 28 height 28
click at [419, 138] on img at bounding box center [416, 131] width 35 height 35
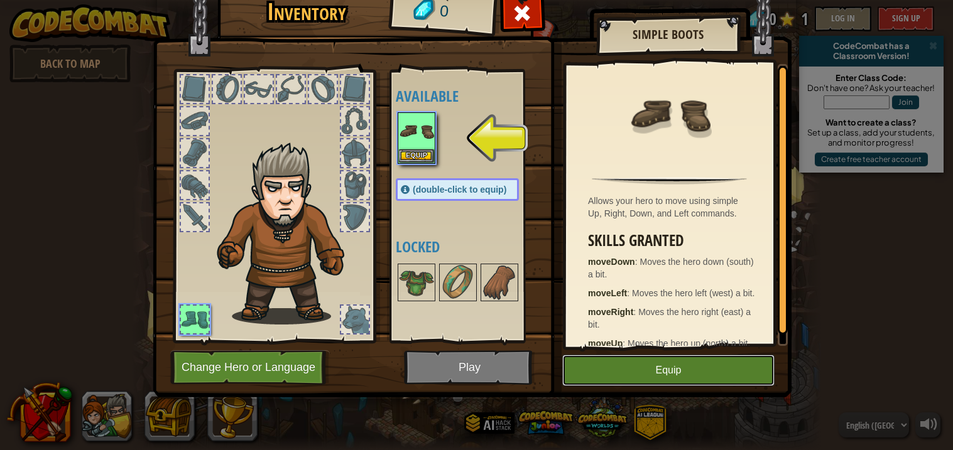
click at [658, 370] on button "Equip" at bounding box center [668, 370] width 212 height 31
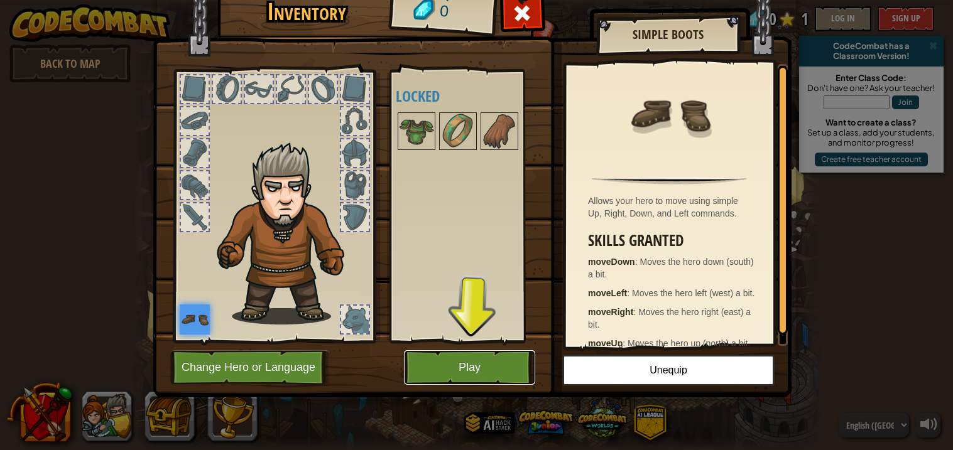
click at [469, 362] on button "Play" at bounding box center [469, 368] width 131 height 35
